Goal: Task Accomplishment & Management: Use online tool/utility

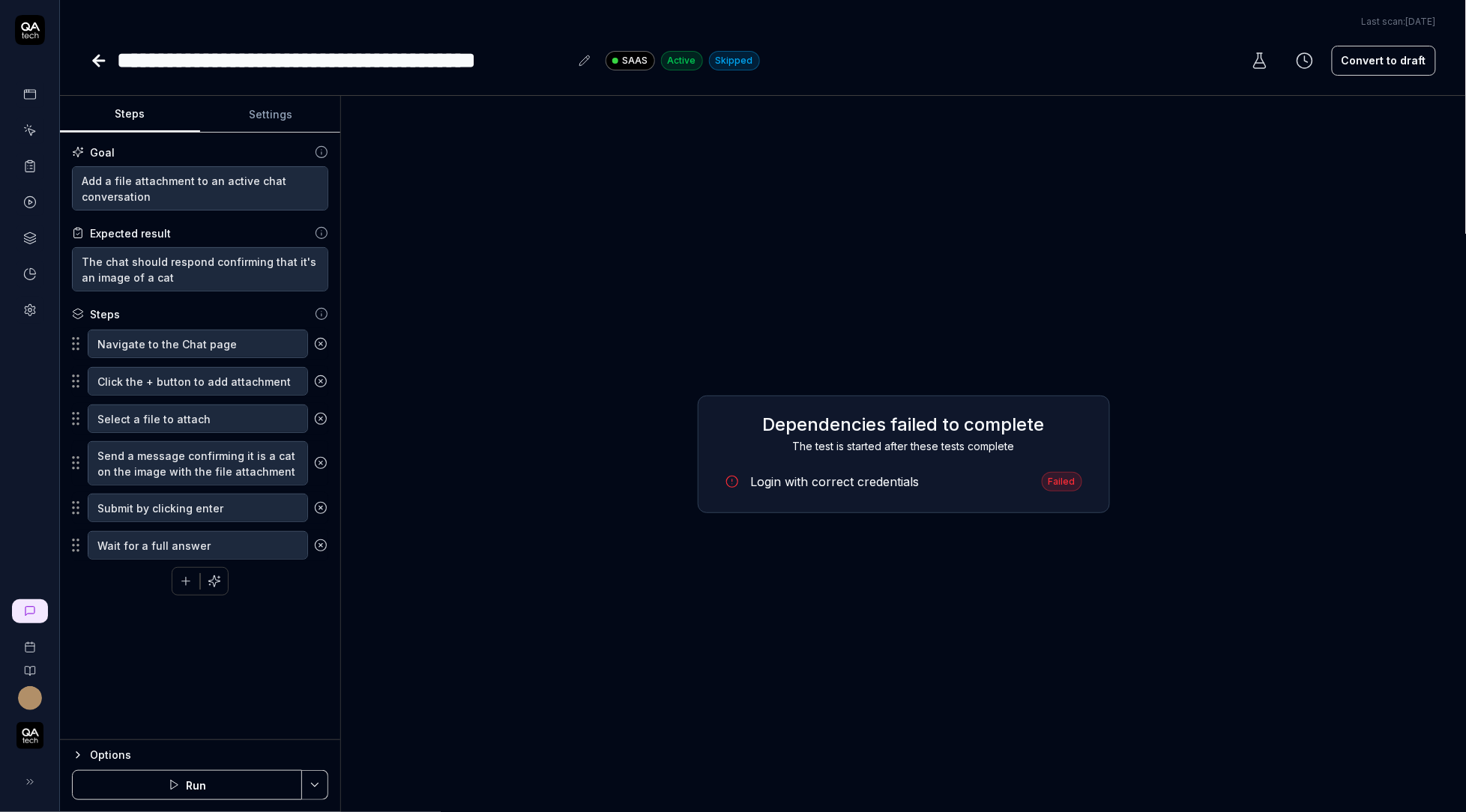
type textarea "*"
click at [102, 61] on icon at bounding box center [99, 60] width 18 height 18
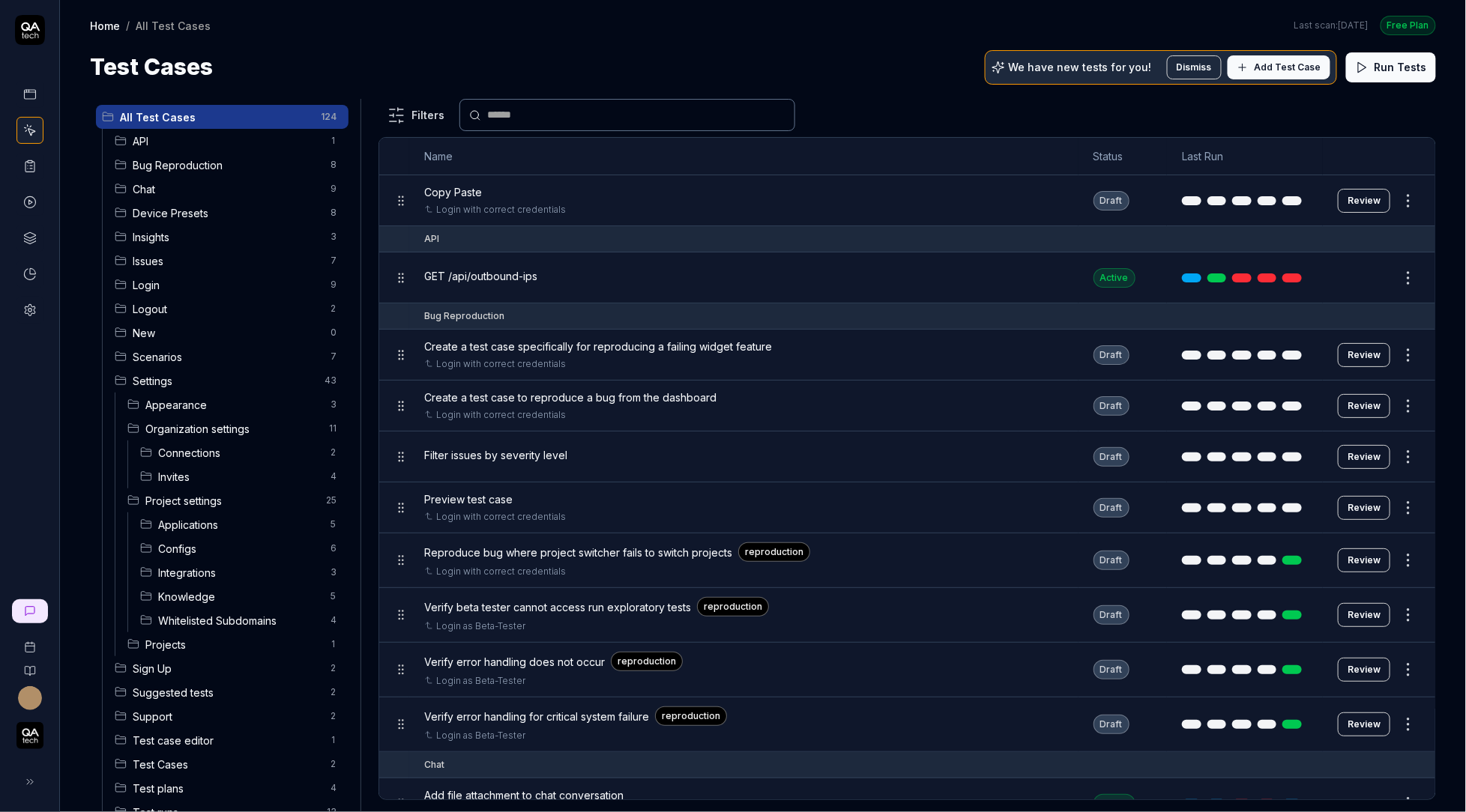
click at [576, 115] on input "text" at bounding box center [635, 115] width 298 height 16
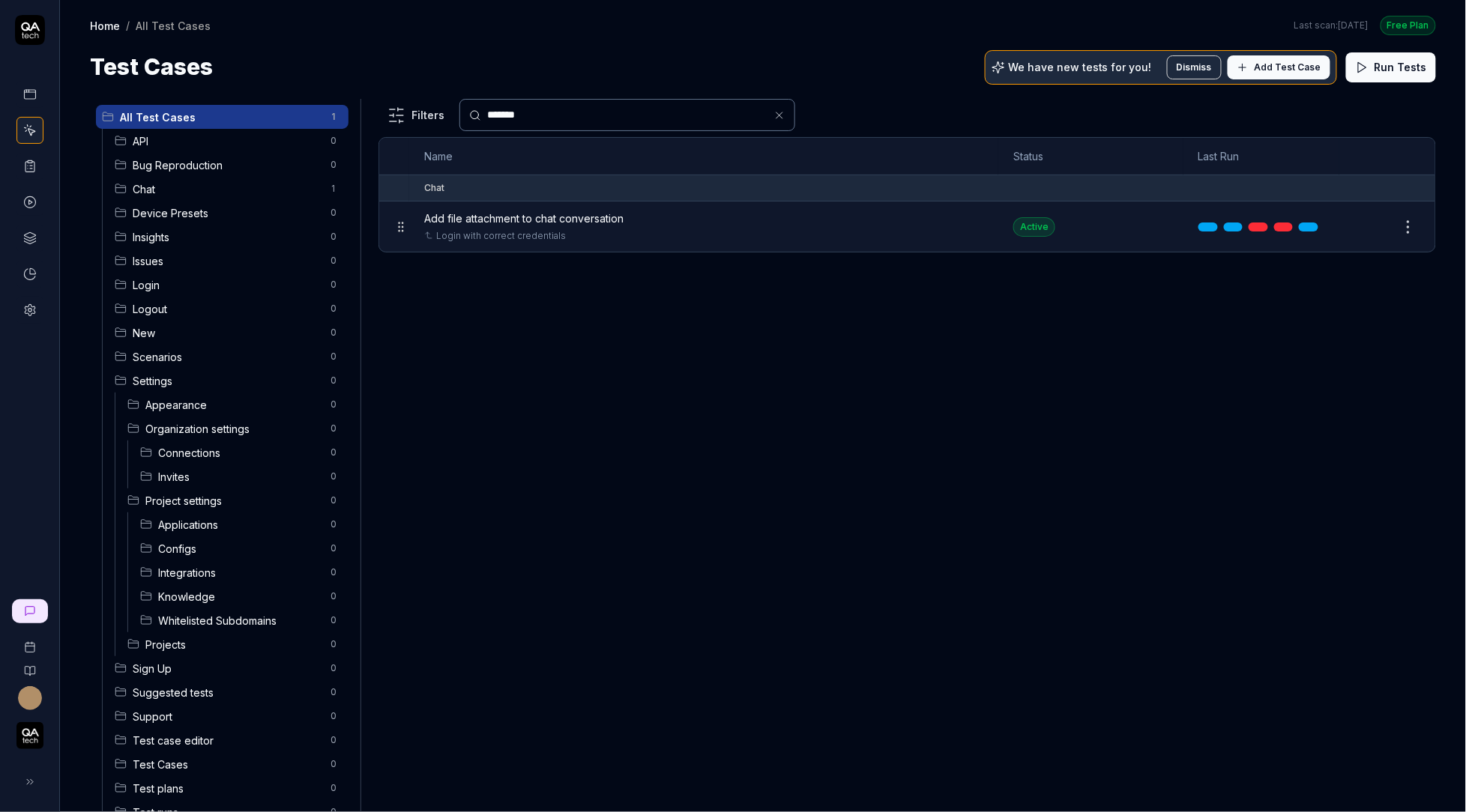
type input "*******"
click at [612, 221] on span "Add file attachment to chat conversation" at bounding box center [524, 218] width 199 height 16
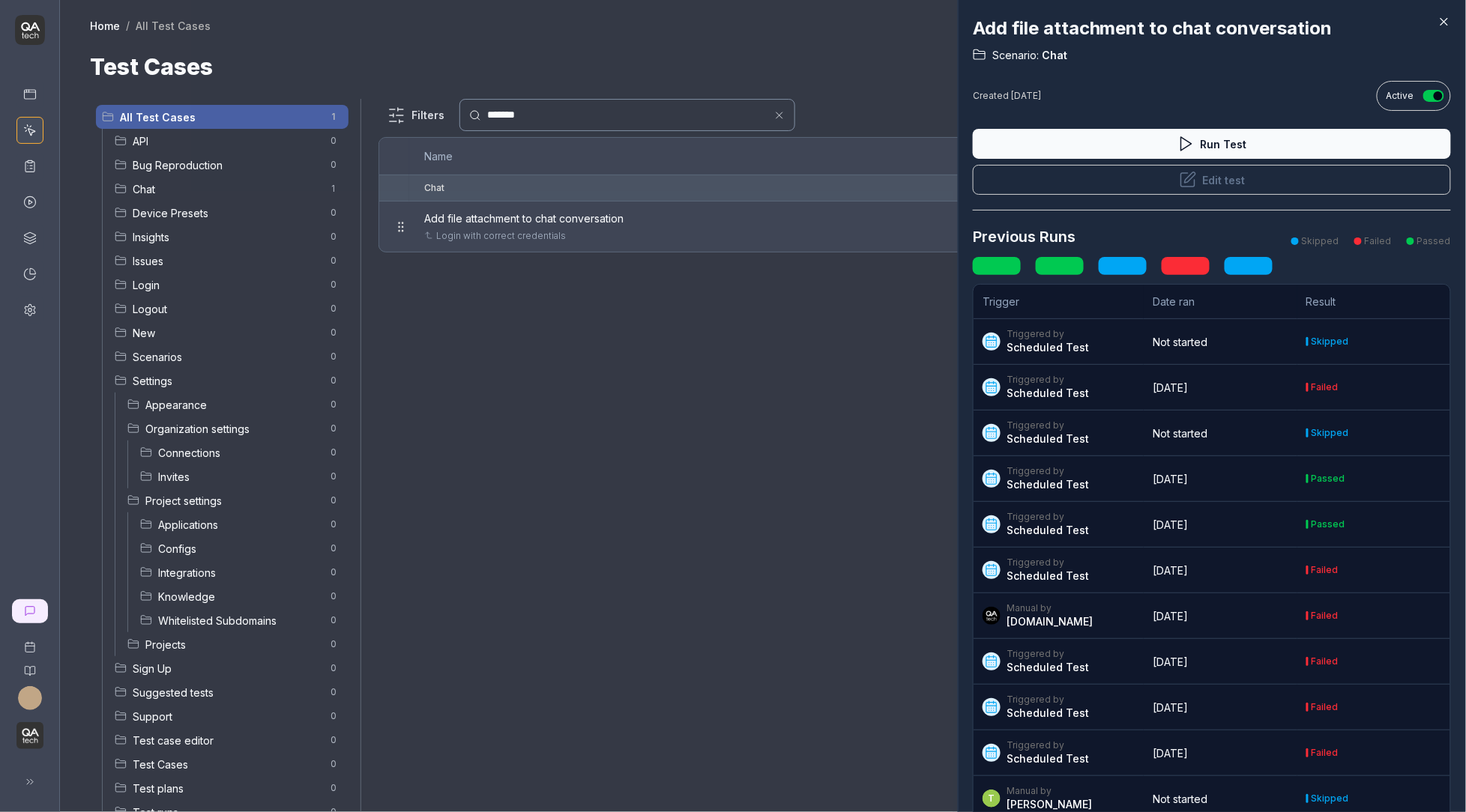
click at [1056, 269] on link at bounding box center [1059, 266] width 48 height 18
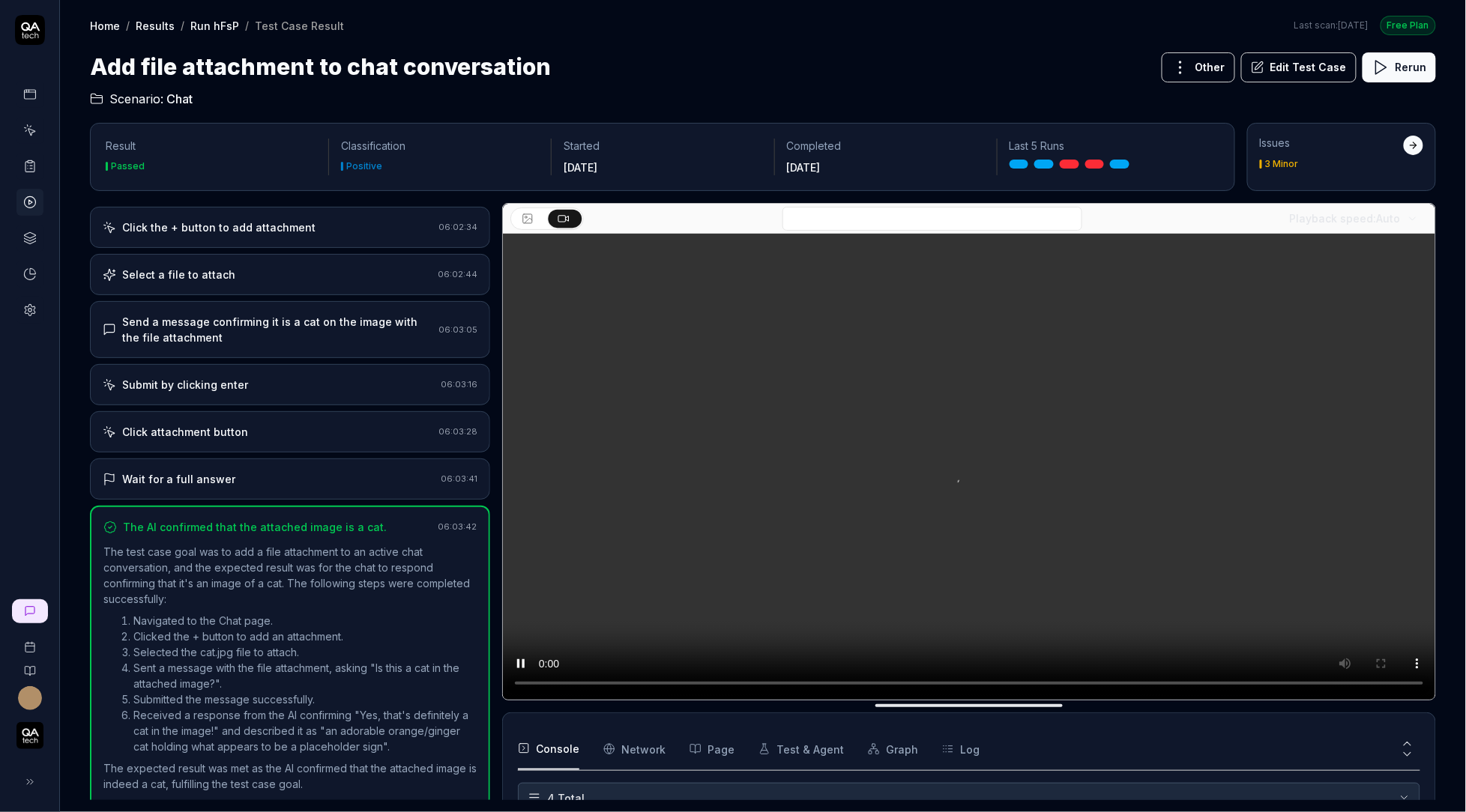
scroll to position [11, 0]
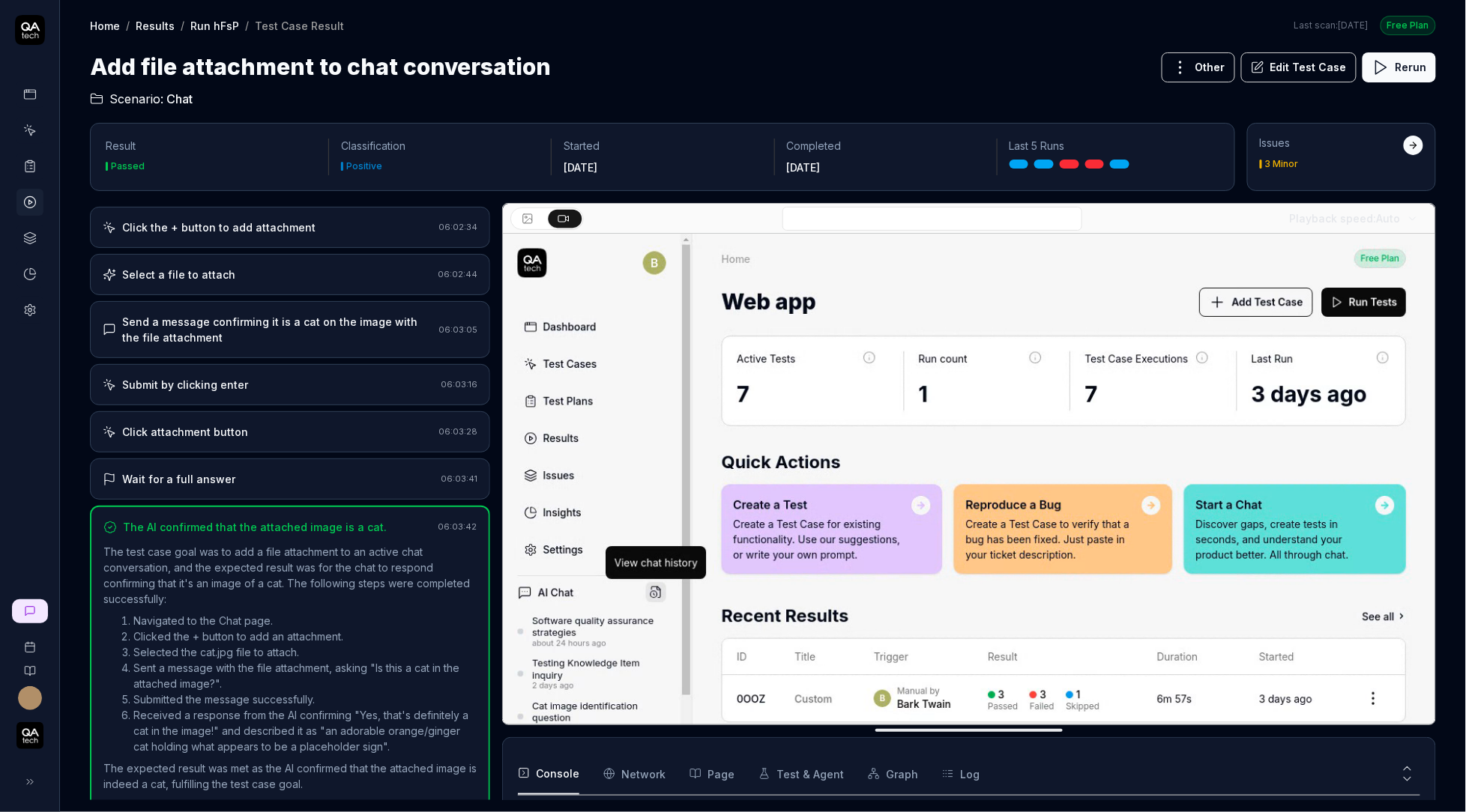
click at [310, 232] on div "Click the + button to add attachment 06:02:34" at bounding box center [290, 227] width 400 height 41
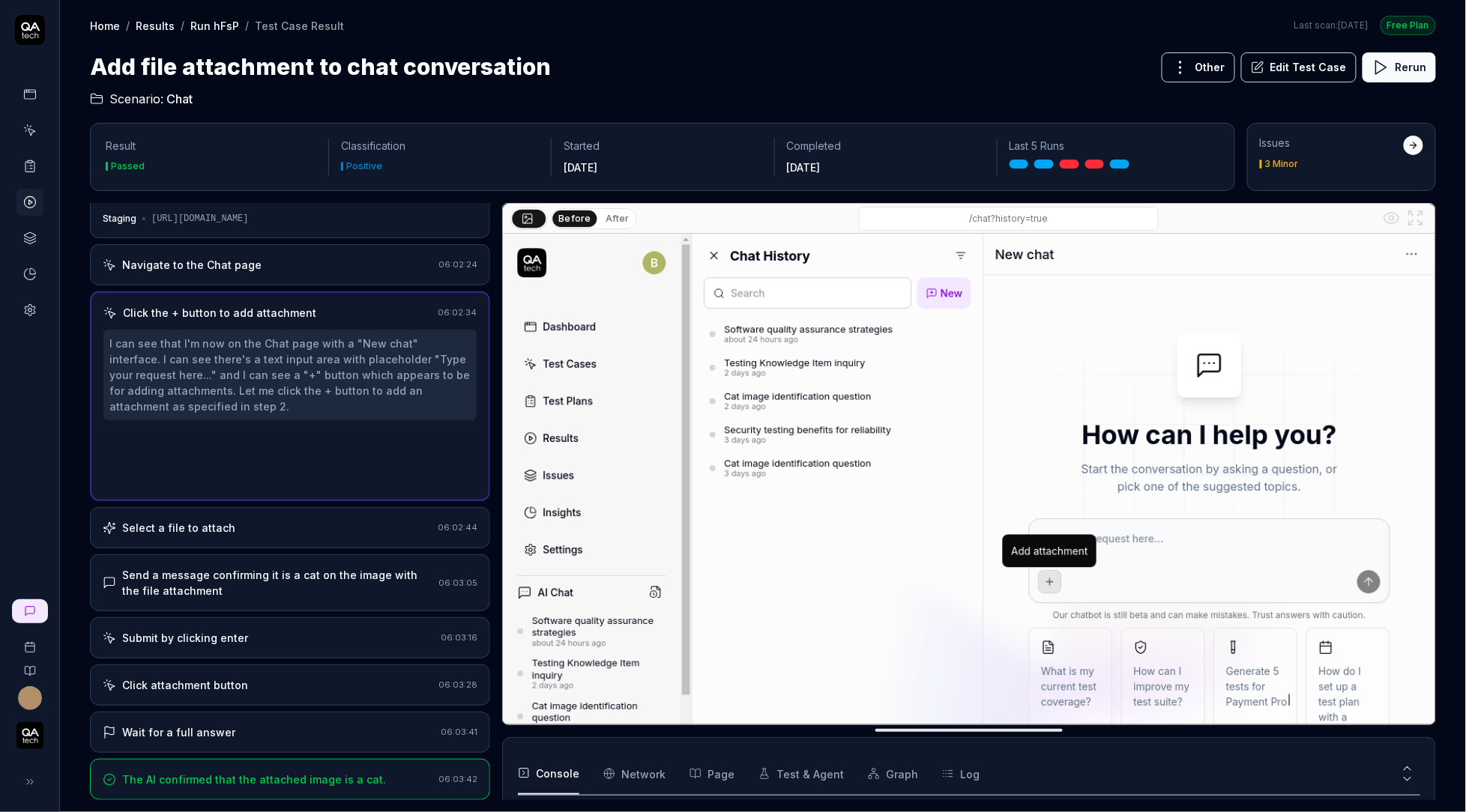
scroll to position [0, 0]
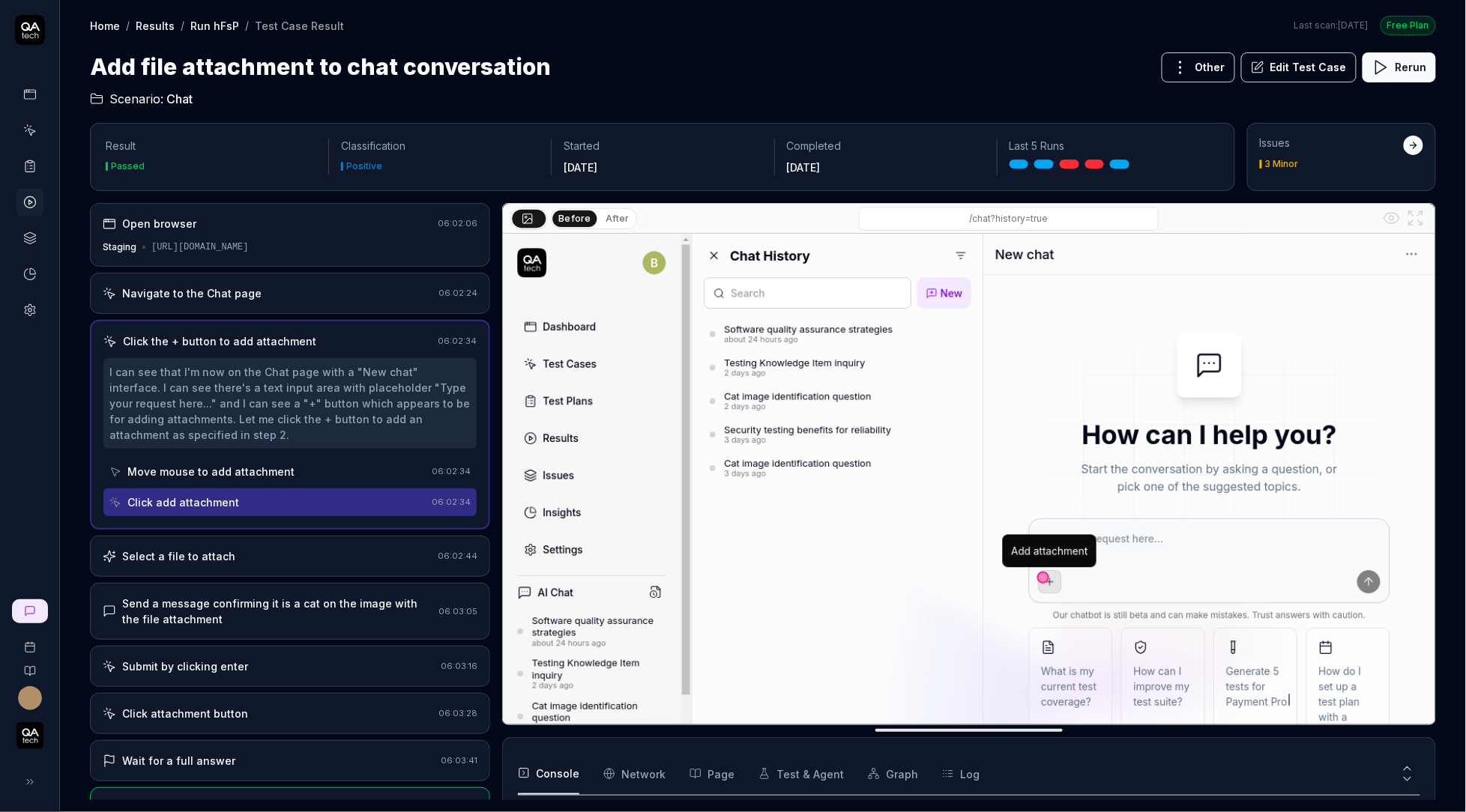
click at [237, 289] on div "Navigate to the Chat page" at bounding box center [192, 292] width 139 height 16
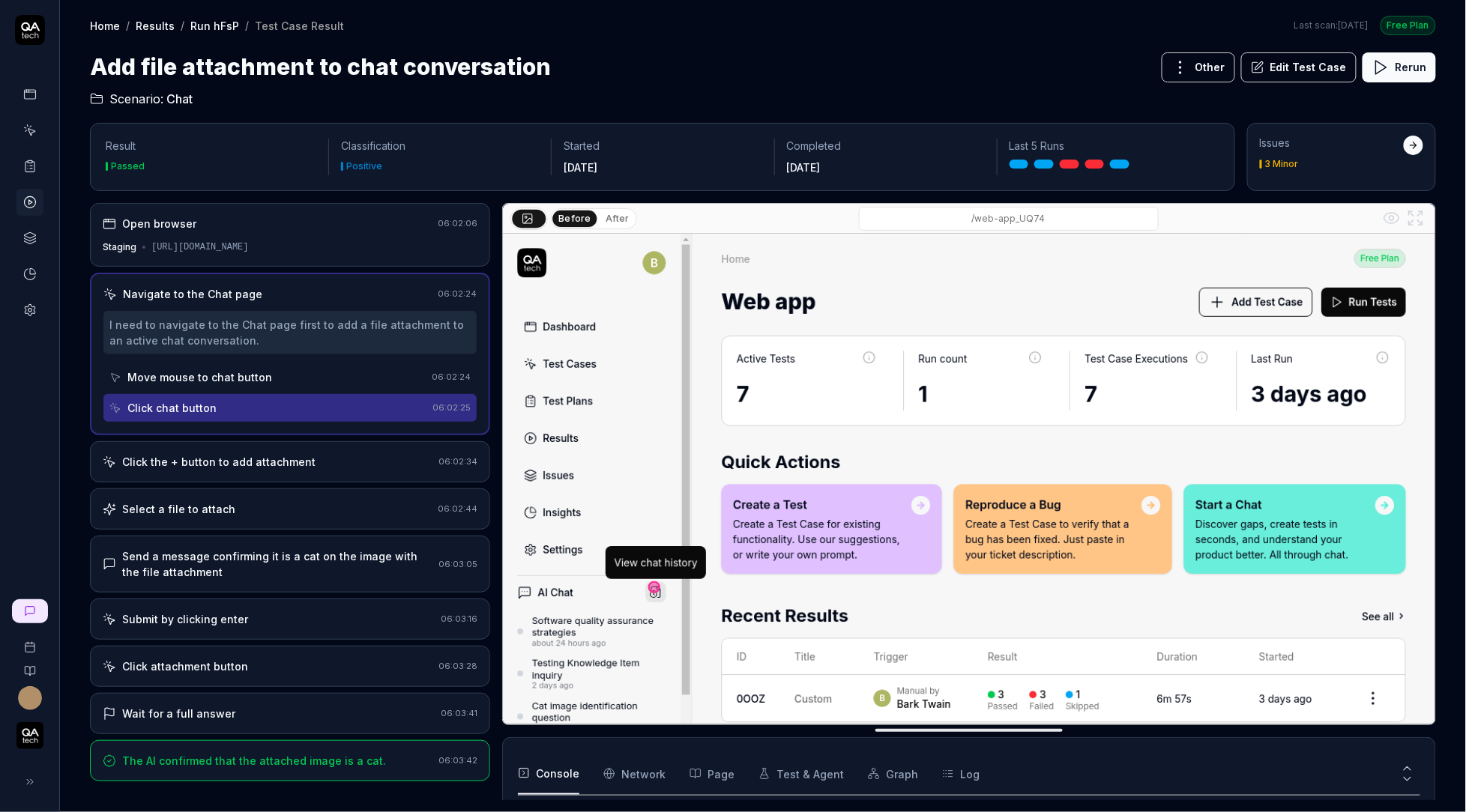
click at [284, 379] on div "Move mouse to chat button" at bounding box center [267, 377] width 316 height 27
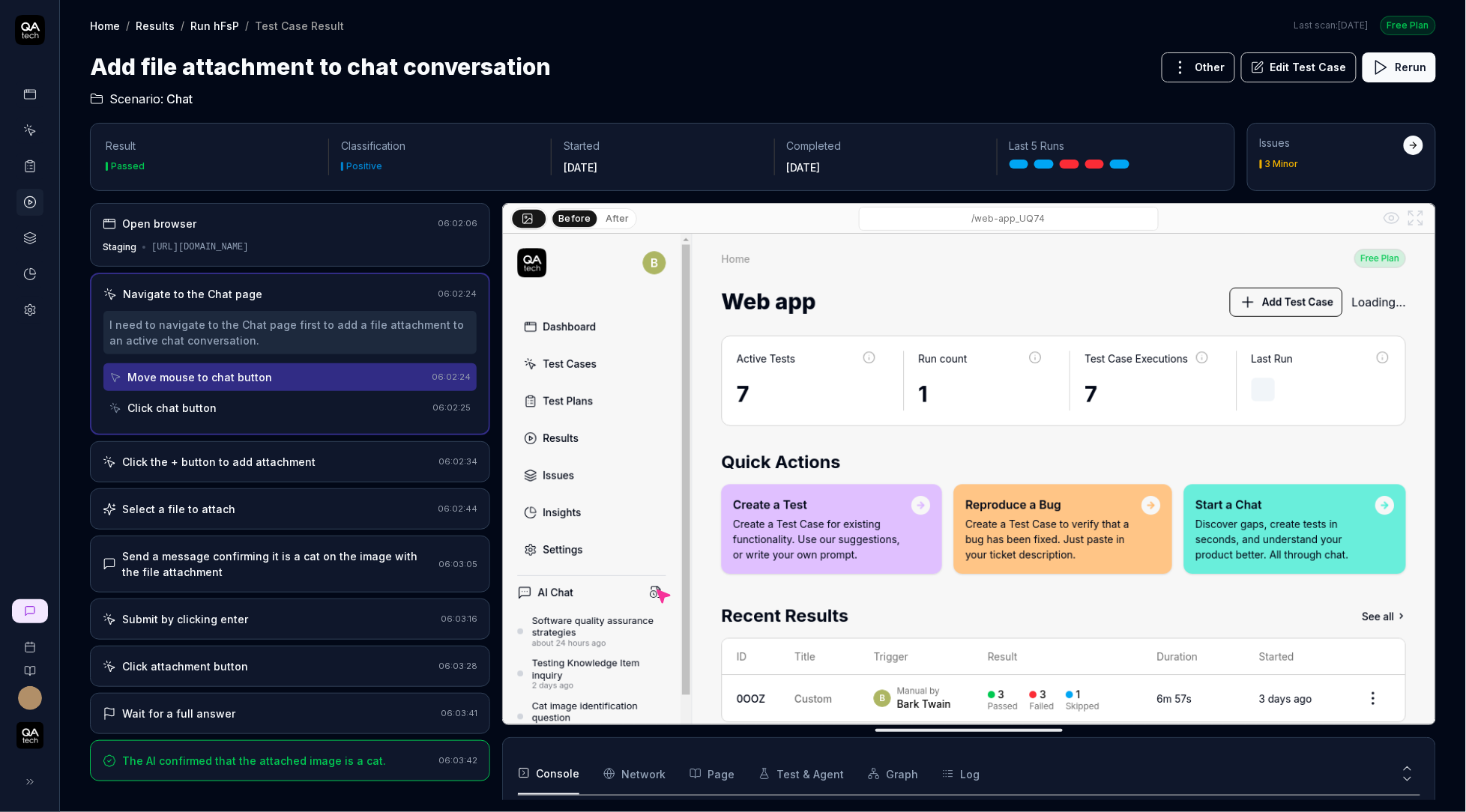
click at [294, 401] on div "Click chat button" at bounding box center [268, 408] width 317 height 27
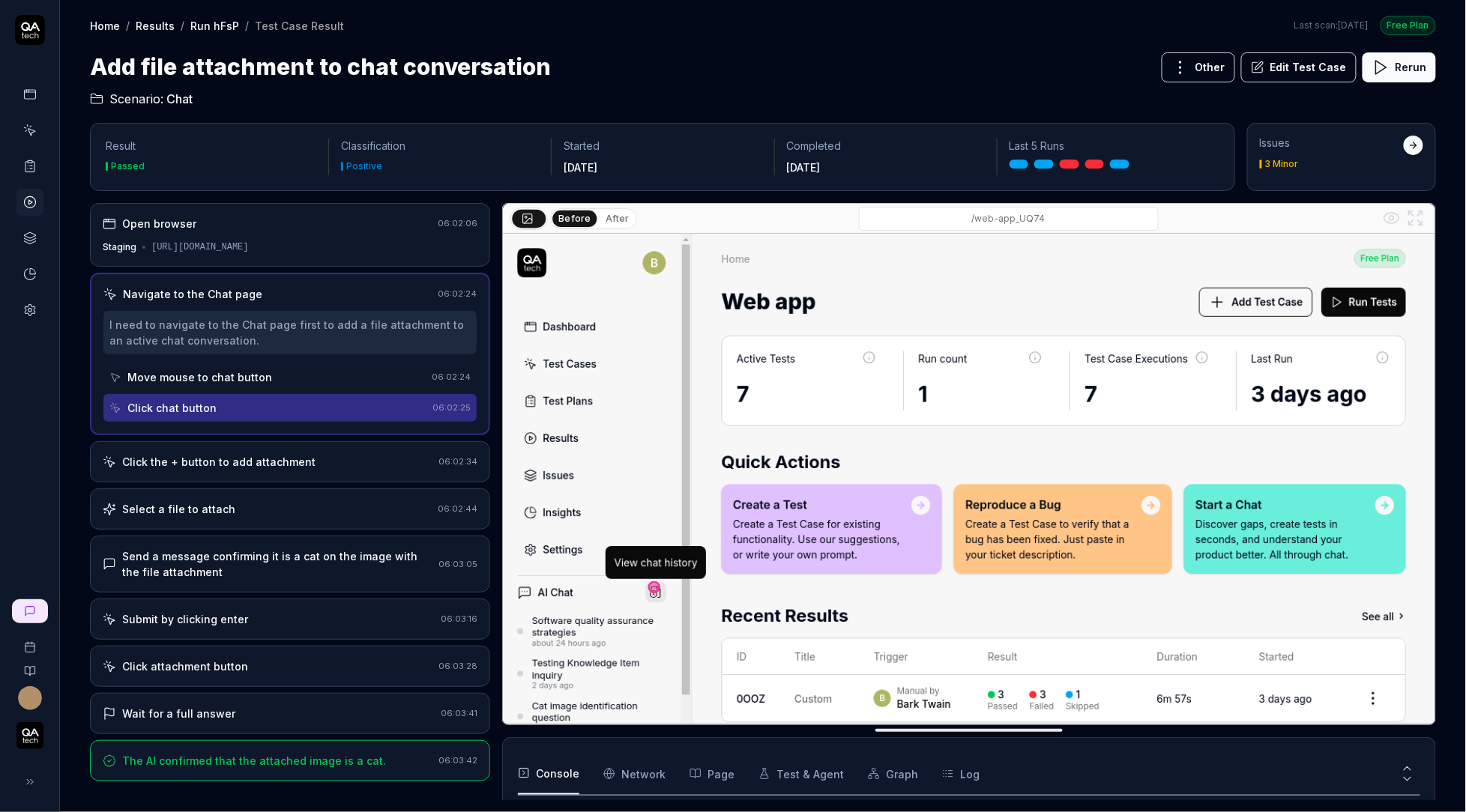
click at [303, 376] on div "Move mouse to chat button" at bounding box center [267, 377] width 316 height 27
